Goal: Submit feedback/report problem

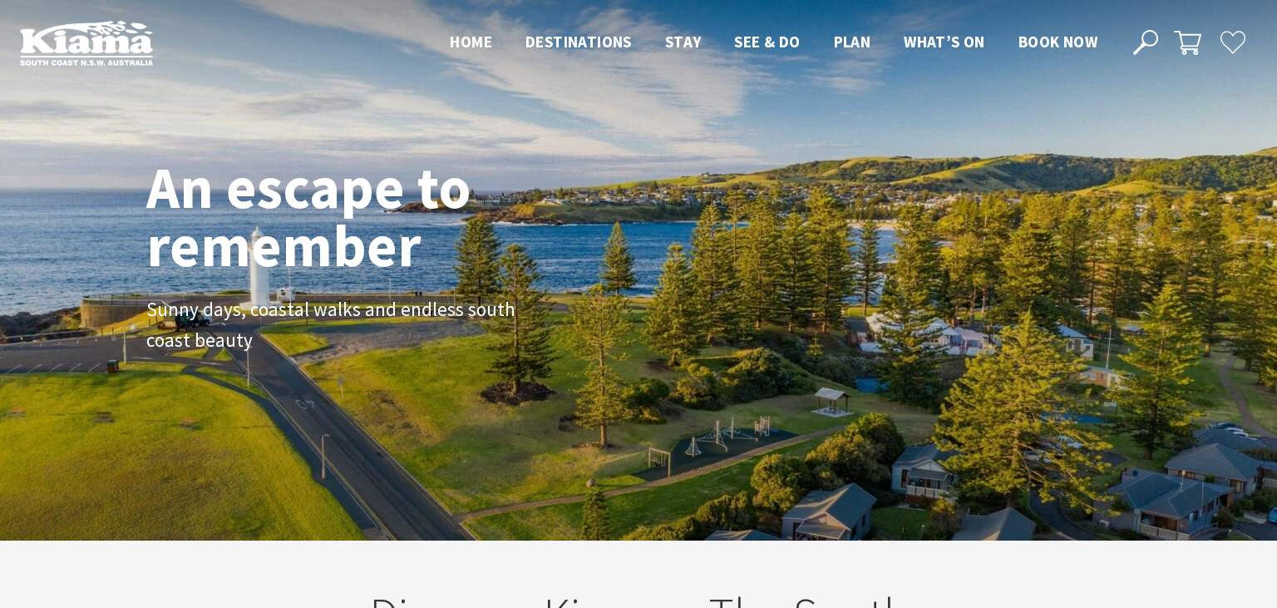
click at [1150, 42] on icon at bounding box center [1145, 42] width 25 height 25
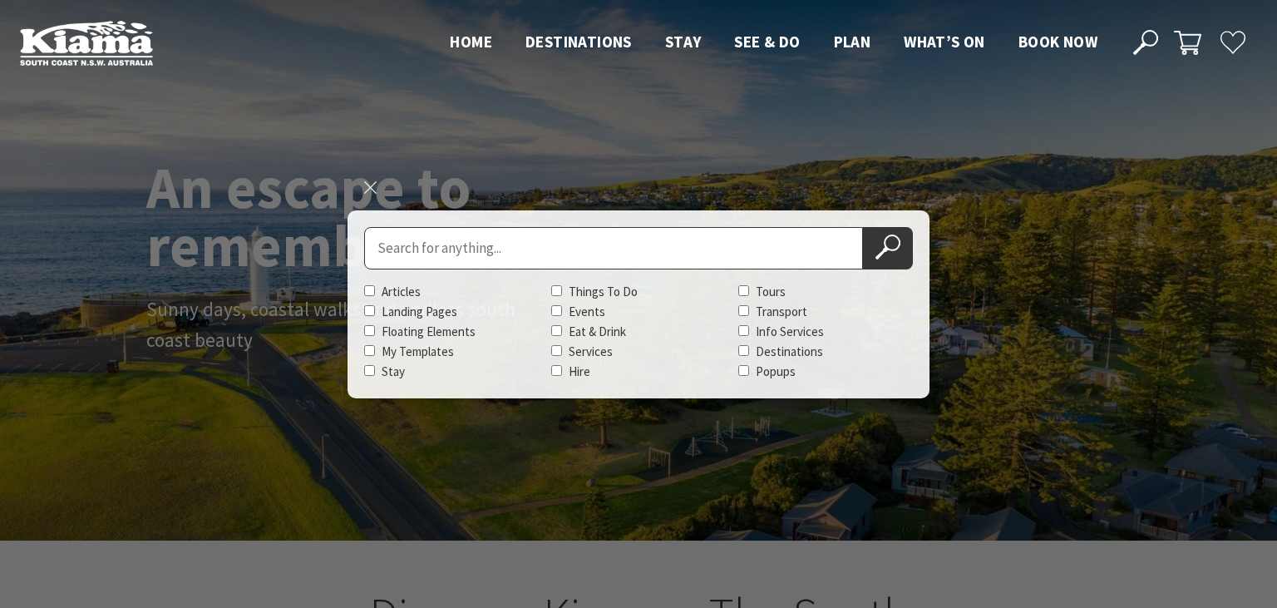
click at [635, 273] on div "Search for Articles Landing Pages Floating Elements My Templates Stay Things To…" at bounding box center [638, 304] width 549 height 155
click at [622, 249] on input "Search for" at bounding box center [613, 248] width 499 height 42
paste input ""/><script>alert(document.domain)</script>"
type input ""/><script>alert(document.domain)</script>"
click at [878, 241] on icon at bounding box center [887, 246] width 25 height 25
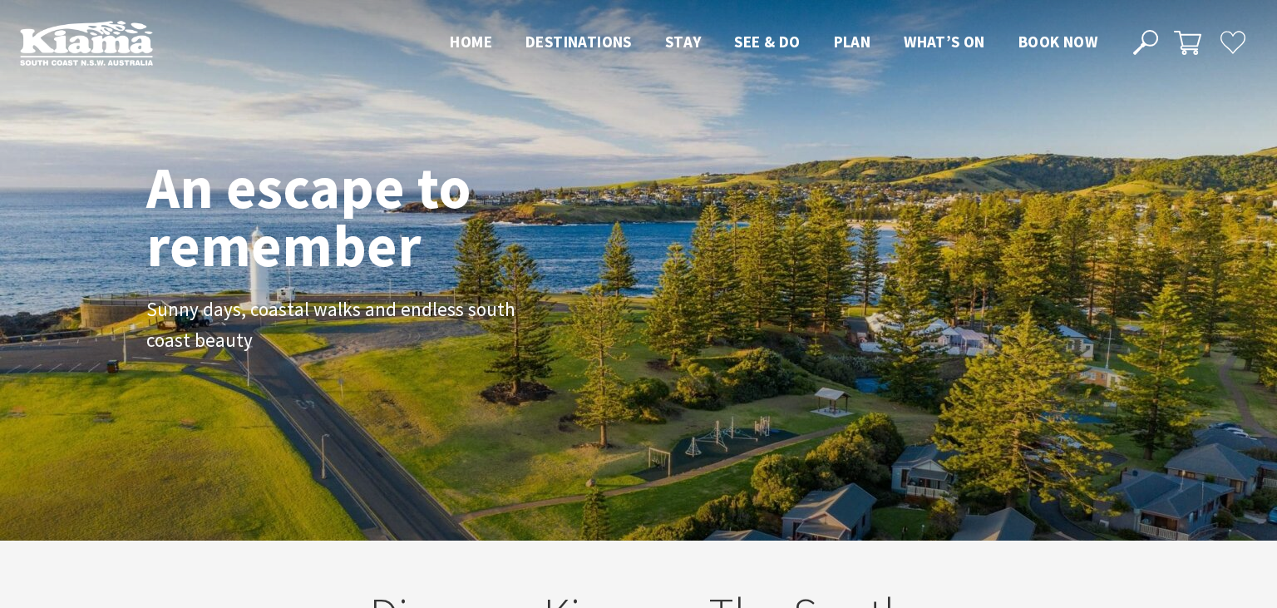
scroll to position [276, 1263]
click at [1147, 32] on use at bounding box center [1145, 42] width 25 height 25
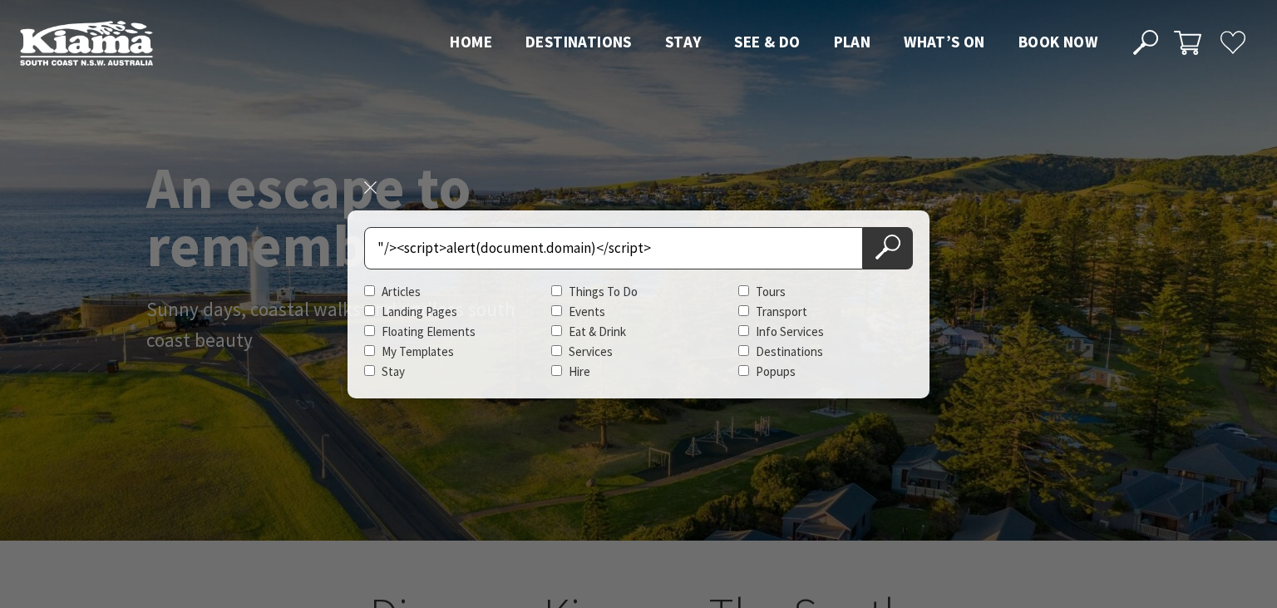
click at [770, 238] on input ""/><script>alert(document.domain)</script>" at bounding box center [613, 248] width 499 height 42
click at [771, 244] on input ""/><script>alert(document.domain)</script>" at bounding box center [613, 248] width 499 height 42
paste input "vG onLoad=prompt(12)"
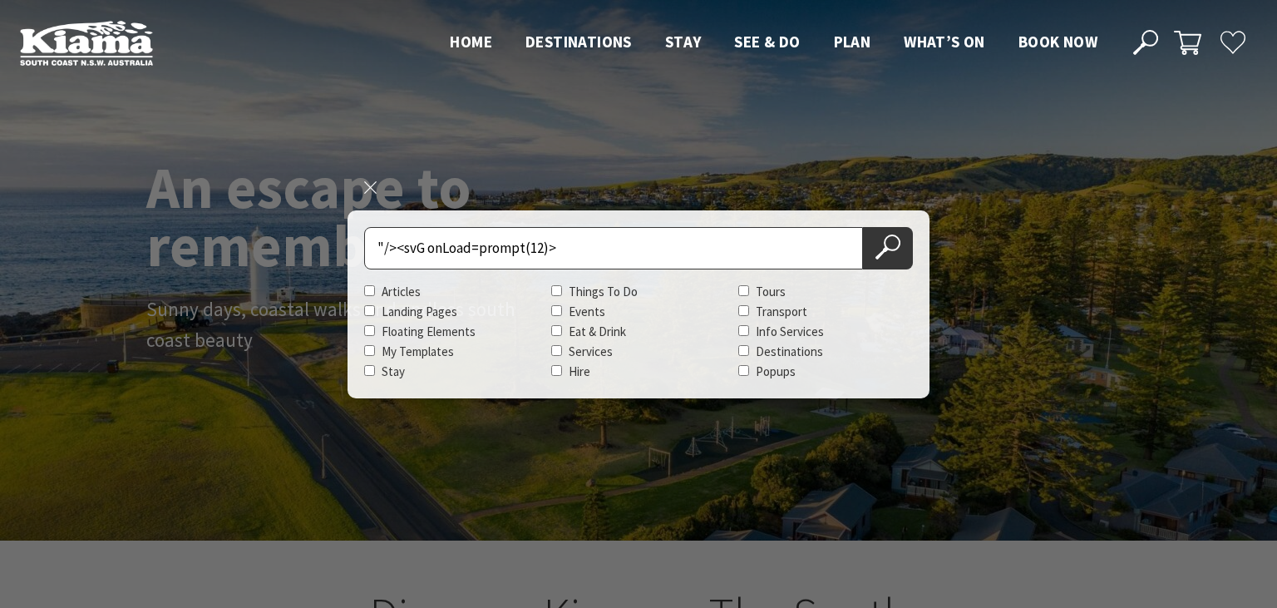
type input ""/><svG onLoad=prompt(12)>"
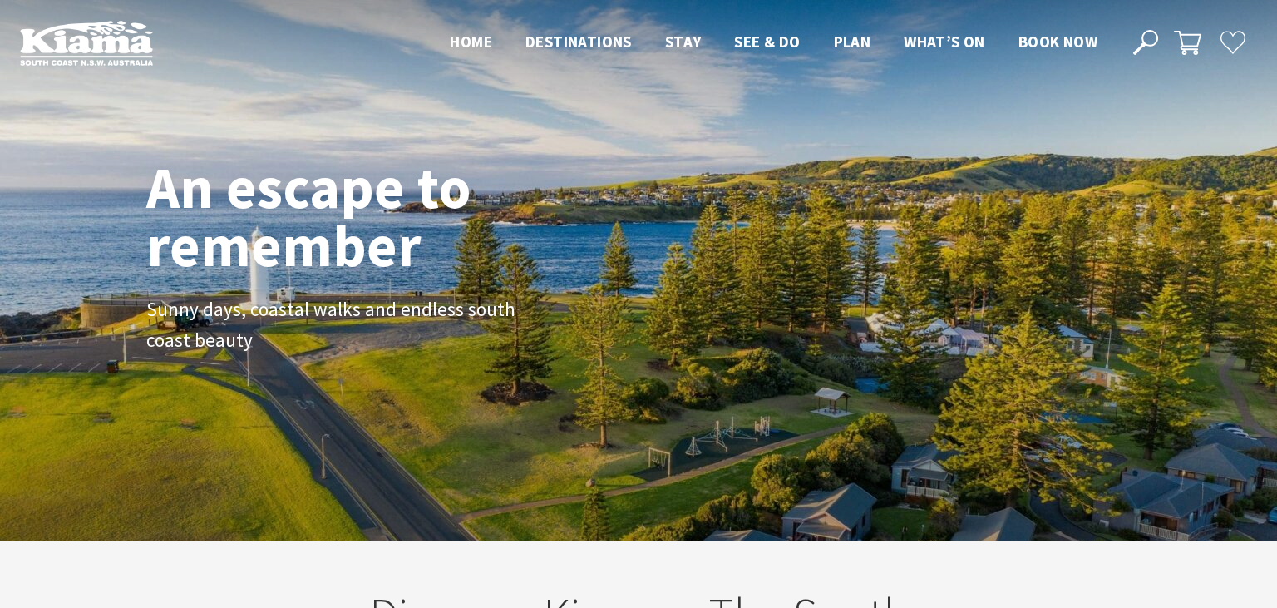
click at [898, 244] on button "Search Now" at bounding box center [888, 265] width 50 height 42
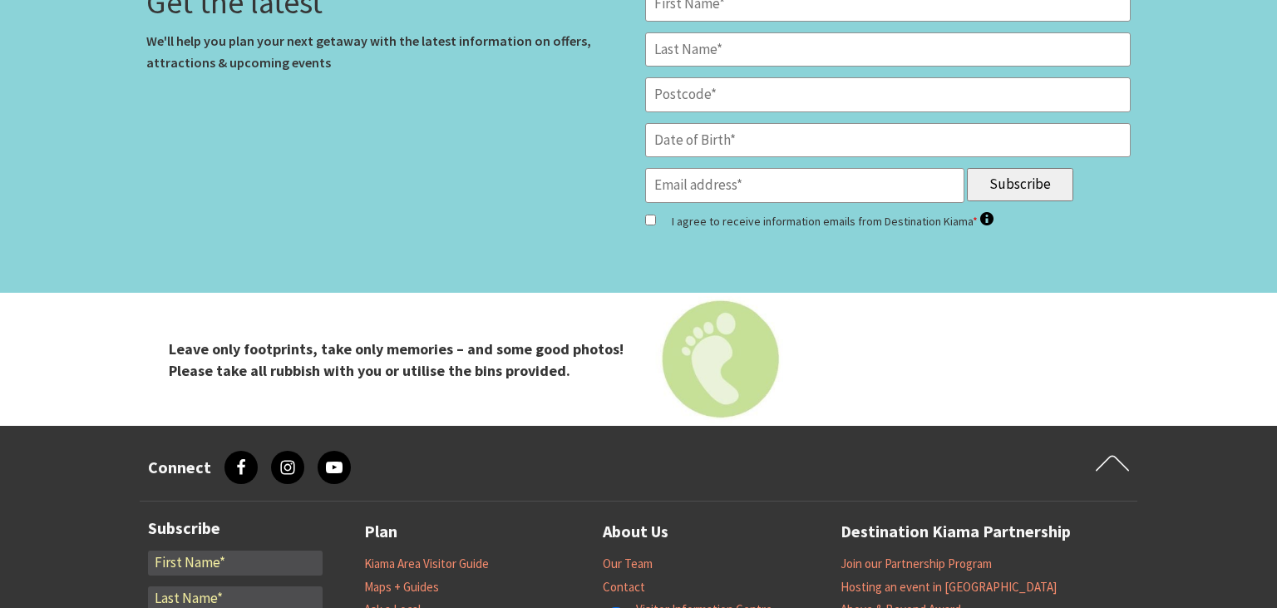
scroll to position [6757, 0]
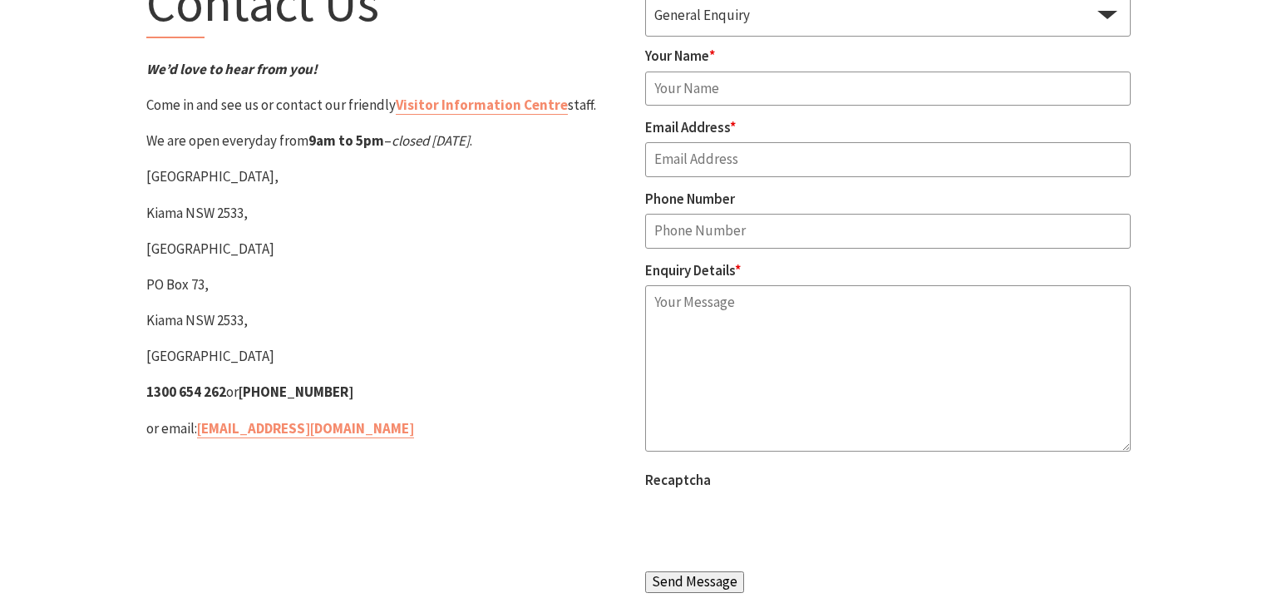
scroll to position [263, 0]
